Goal: Task Accomplishment & Management: Manage account settings

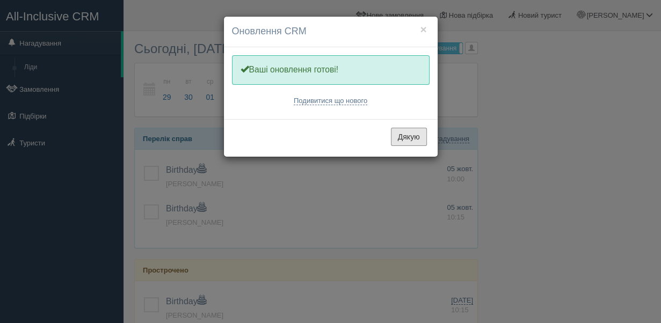
click at [414, 135] on button "Дякую" at bounding box center [409, 137] width 36 height 18
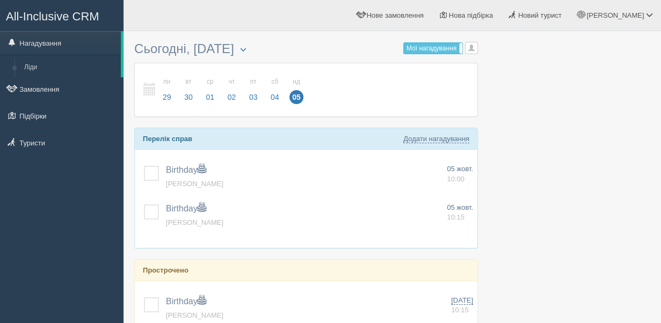
click at [66, 92] on link "Замовлення" at bounding box center [62, 89] width 124 height 24
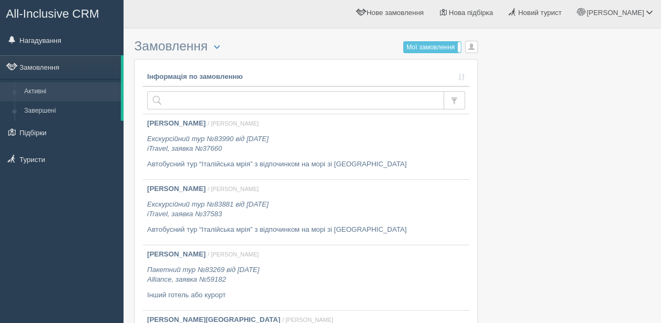
scroll to position [9, 0]
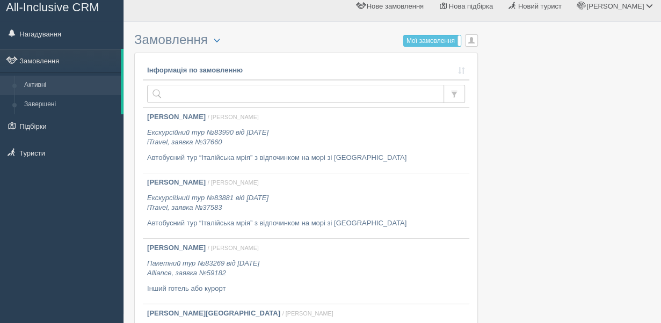
click at [45, 158] on link "Туристи" at bounding box center [62, 153] width 124 height 24
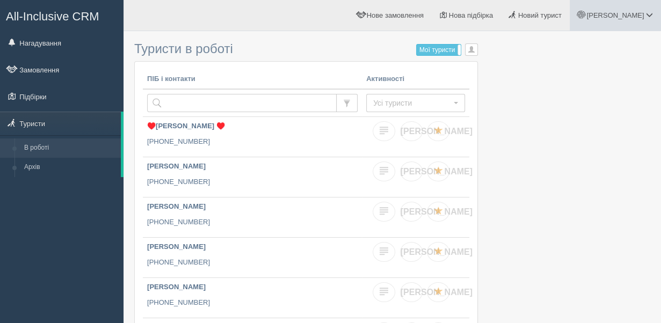
click at [634, 17] on span "[PERSON_NAME]" at bounding box center [614, 15] width 57 height 8
click at [54, 77] on link "Замовлення" at bounding box center [62, 70] width 124 height 24
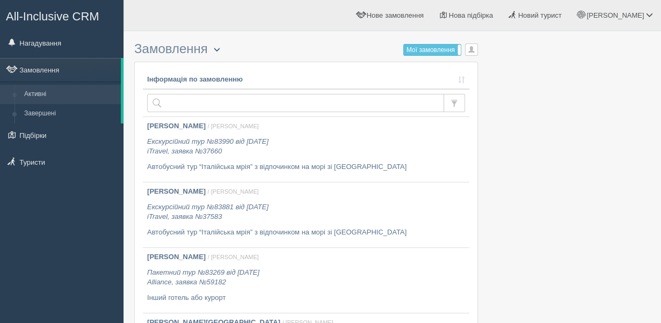
click at [218, 52] on span "button" at bounding box center [217, 49] width 6 height 6
click at [272, 67] on link "Розширений пошук..." at bounding box center [252, 67] width 89 height 18
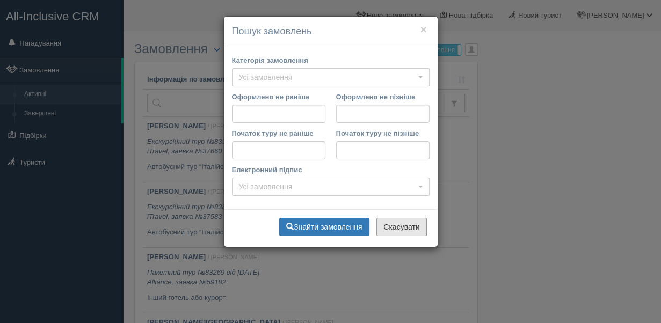
click at [400, 228] on button "Скасувати" at bounding box center [401, 227] width 50 height 18
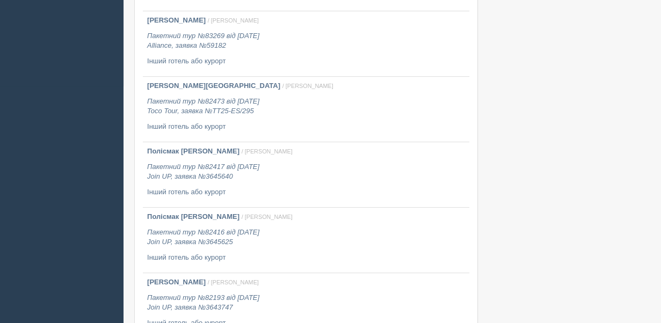
scroll to position [238, 0]
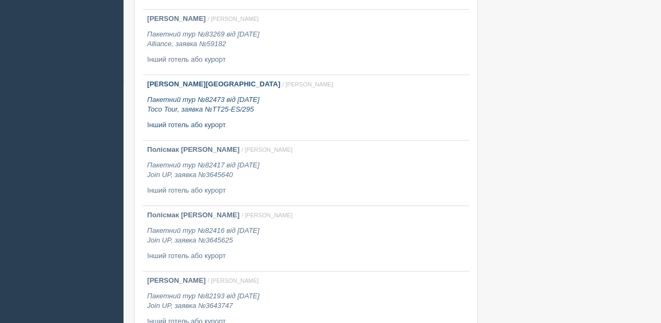
click at [234, 105] on icon "Пакетний тур №82473 від 09.05.2025 Toco Tour, заявка №TT25-ES/295" at bounding box center [203, 105] width 112 height 18
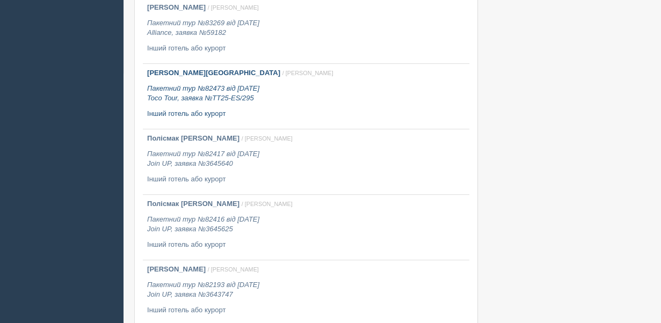
scroll to position [273, 0]
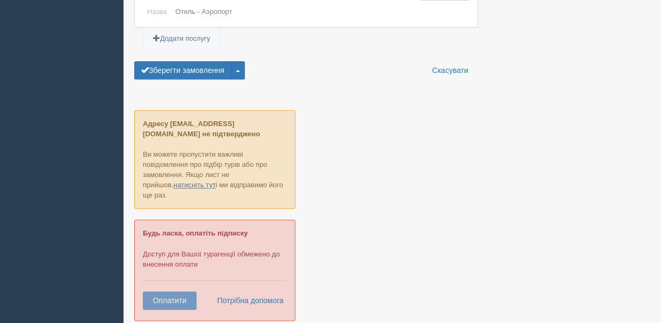
scroll to position [978, 0]
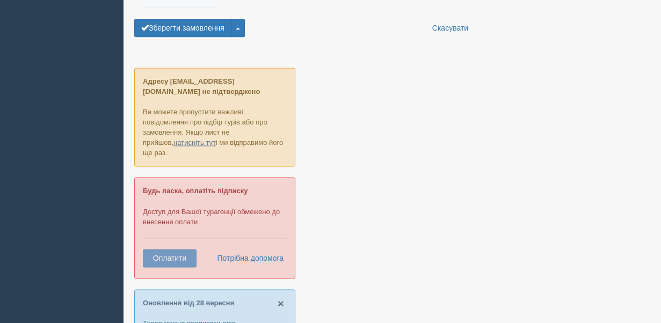
click at [281, 298] on span "×" at bounding box center [281, 304] width 6 height 12
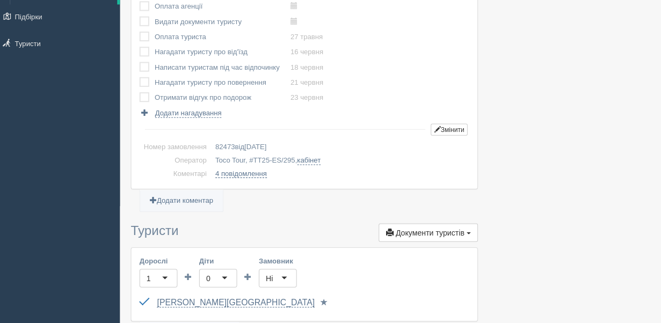
scroll to position [0, 0]
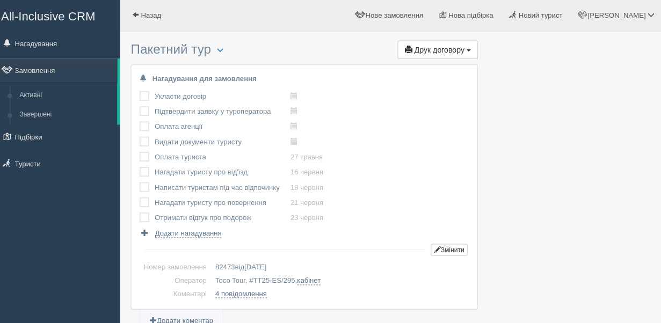
click at [82, 76] on link "Замовлення" at bounding box center [60, 70] width 121 height 24
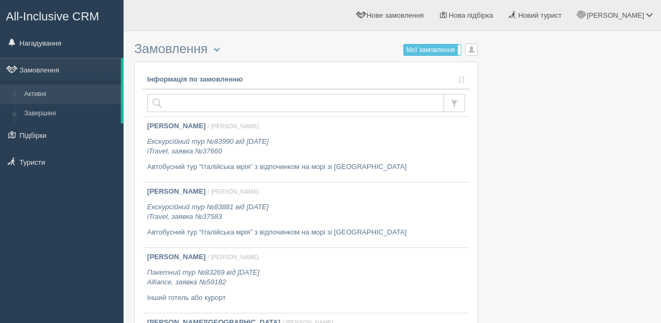
click at [39, 140] on link "Підбірки" at bounding box center [62, 136] width 124 height 24
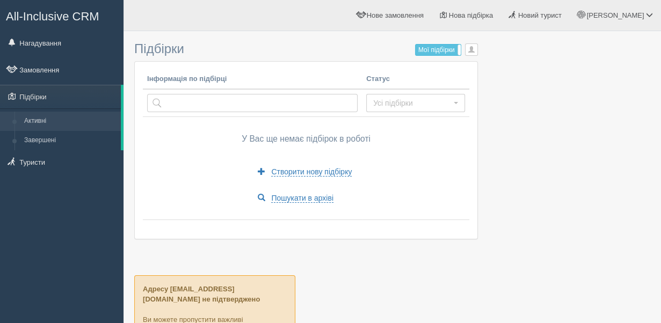
click at [81, 108] on link "Підбірки" at bounding box center [60, 97] width 121 height 24
